Goal: Information Seeking & Learning: Learn about a topic

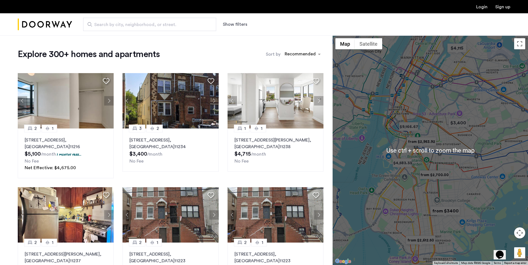
click at [442, 132] on div at bounding box center [430, 150] width 195 height 230
click at [442, 131] on div at bounding box center [430, 150] width 195 height 230
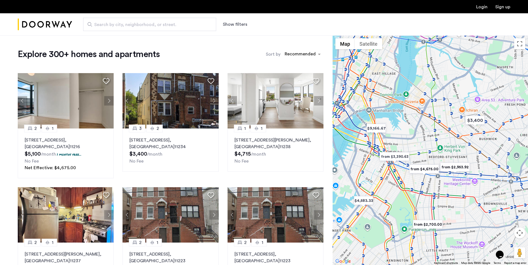
click at [396, 156] on img "from $3,390.63" at bounding box center [395, 157] width 34 height 12
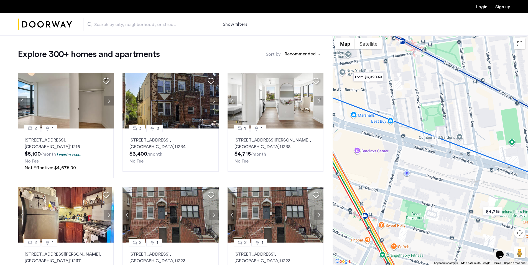
click at [363, 81] on img "from $3,390.63" at bounding box center [368, 77] width 34 height 12
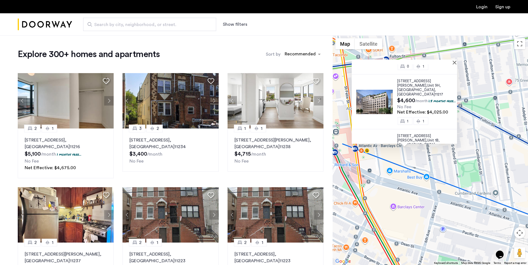
scroll to position [55, 0]
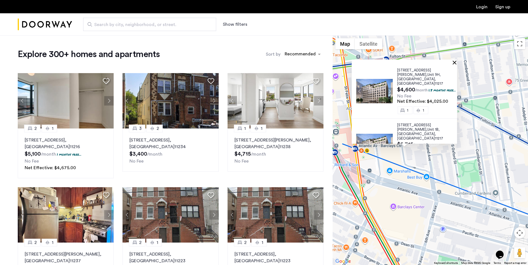
click at [456, 63] on button "Close" at bounding box center [456, 62] width 4 height 4
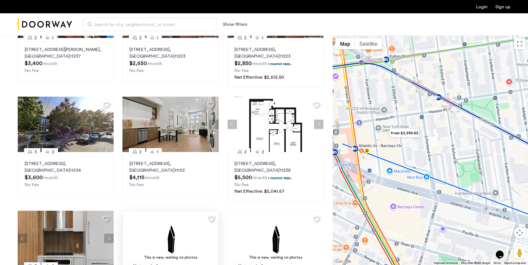
scroll to position [194, 0]
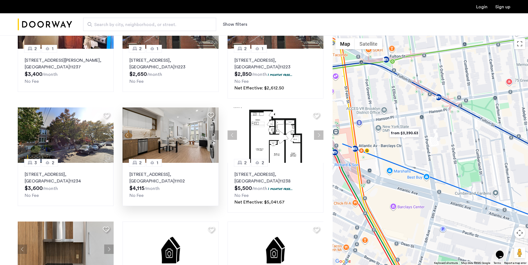
click at [168, 144] on img at bounding box center [171, 135] width 96 height 55
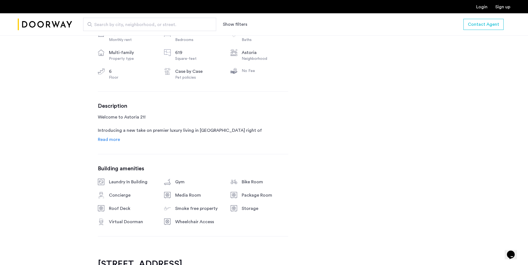
scroll to position [222, 0]
